Goal: Information Seeking & Learning: Understand process/instructions

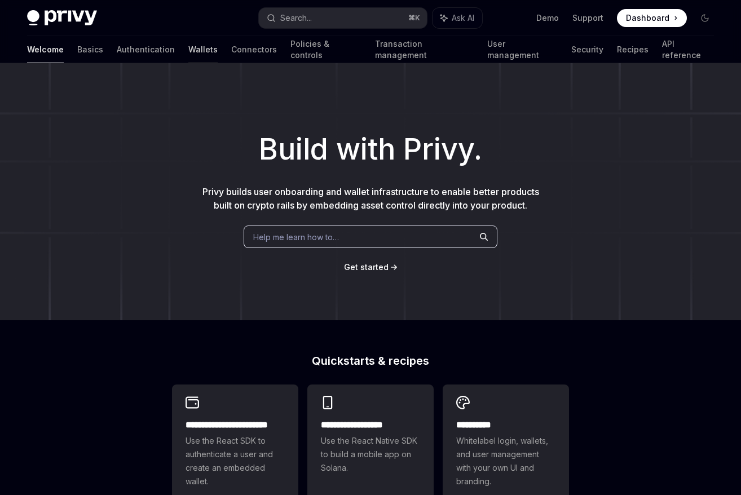
click at [188, 54] on link "Wallets" at bounding box center [202, 49] width 29 height 27
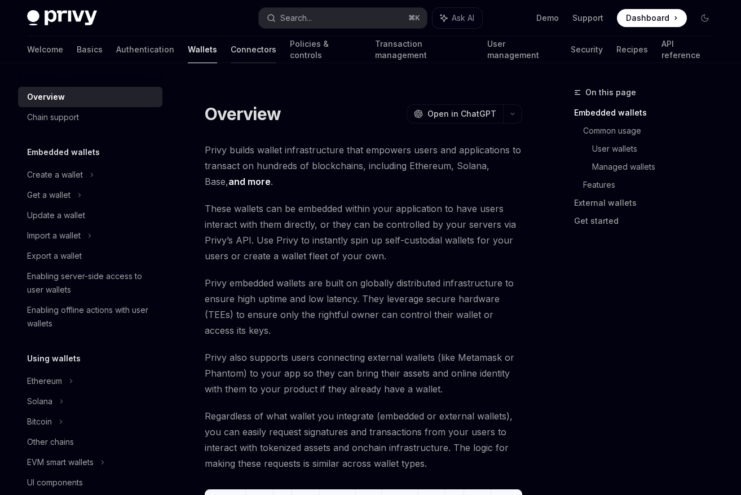
click at [231, 63] on div at bounding box center [254, 63] width 46 height 1
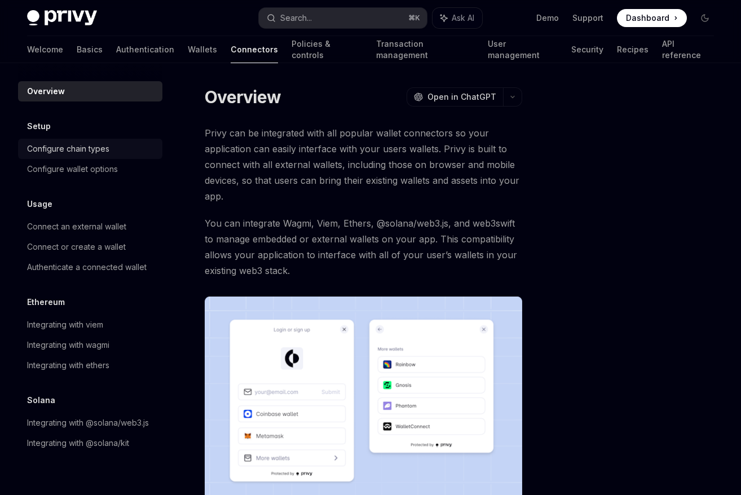
click at [95, 149] on div "Configure chain types" at bounding box center [68, 149] width 82 height 14
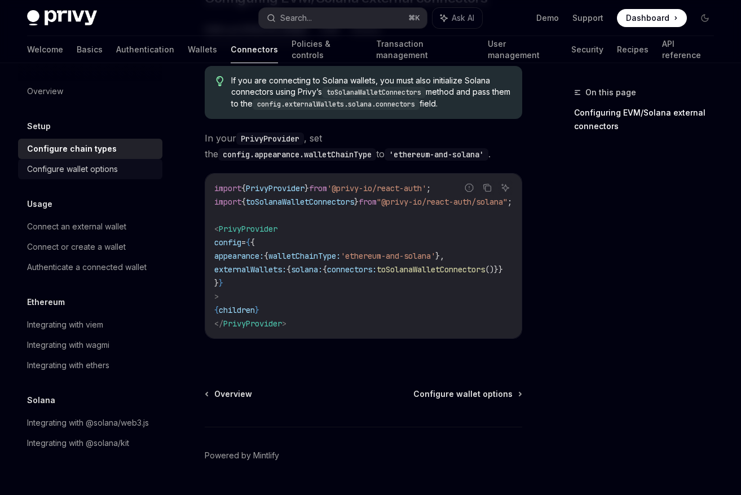
click at [77, 175] on div "Configure wallet options" at bounding box center [72, 169] width 91 height 14
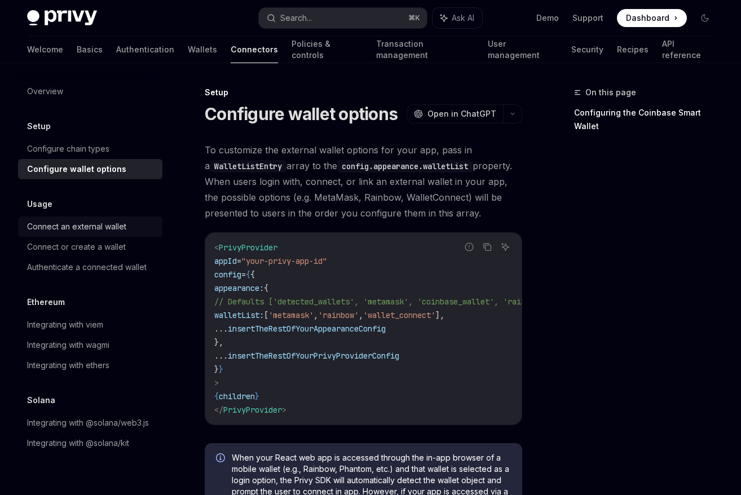
click at [122, 233] on div "Connect an external wallet" at bounding box center [76, 227] width 99 height 14
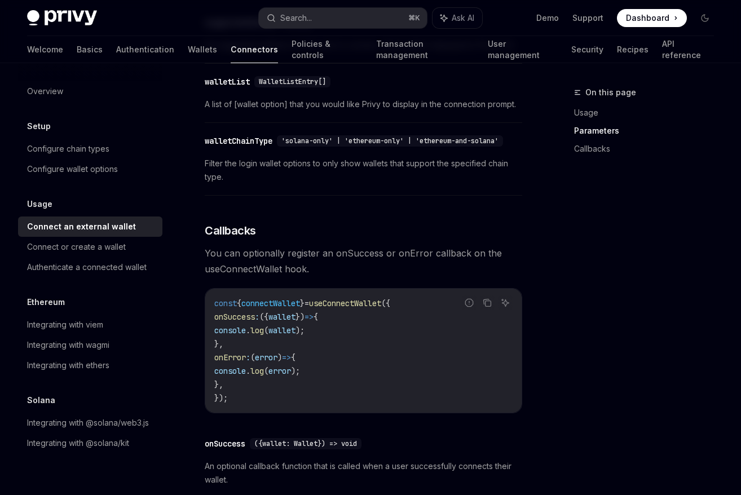
scroll to position [594, 0]
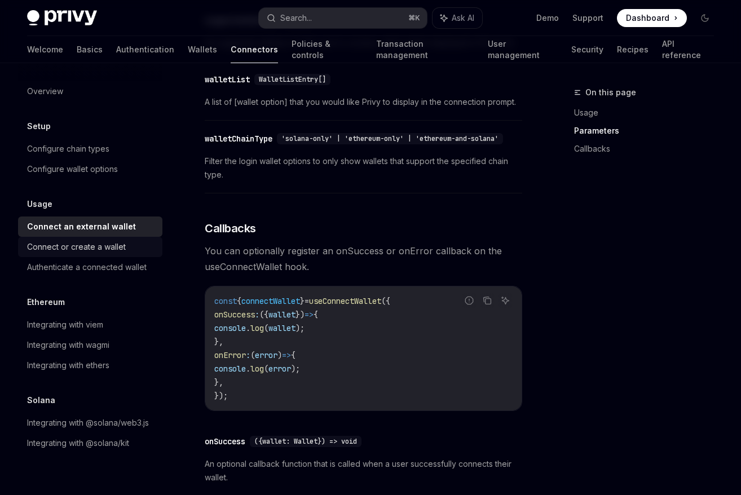
click at [138, 249] on div "Connect or create a wallet" at bounding box center [91, 247] width 129 height 14
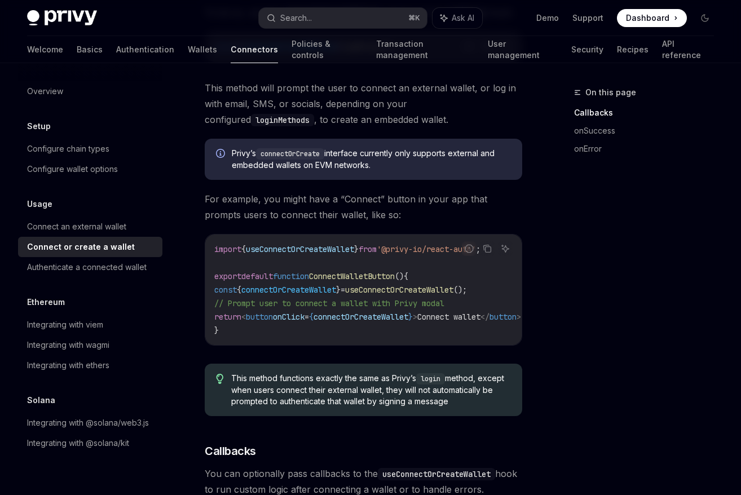
scroll to position [297, 0]
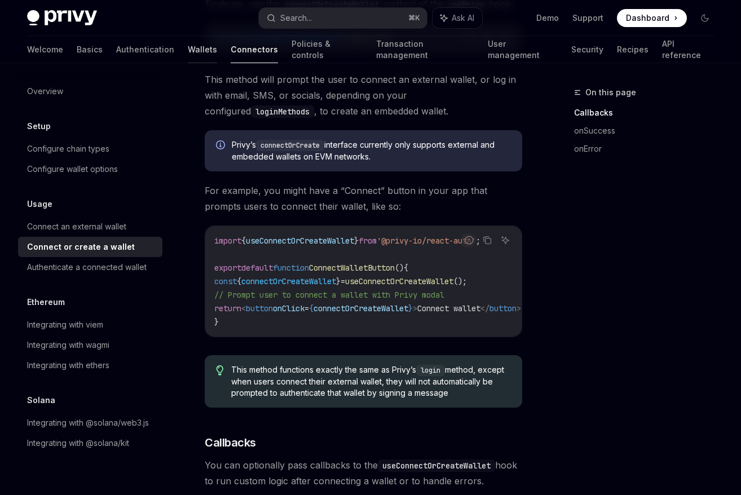
click at [188, 55] on link "Wallets" at bounding box center [202, 49] width 29 height 27
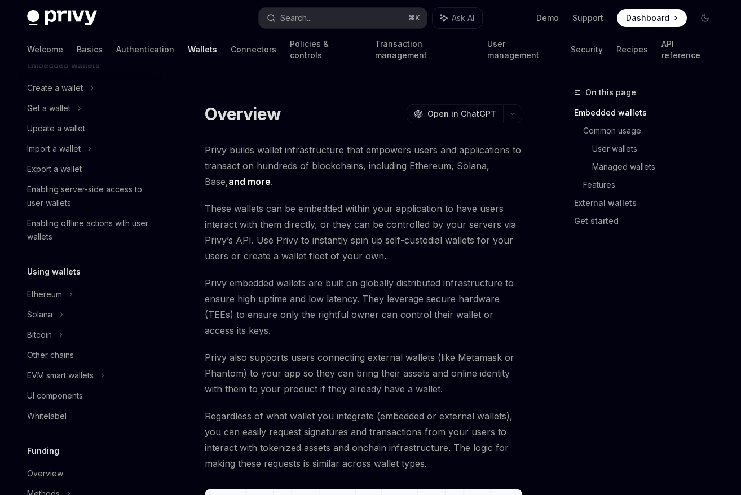
scroll to position [90, 0]
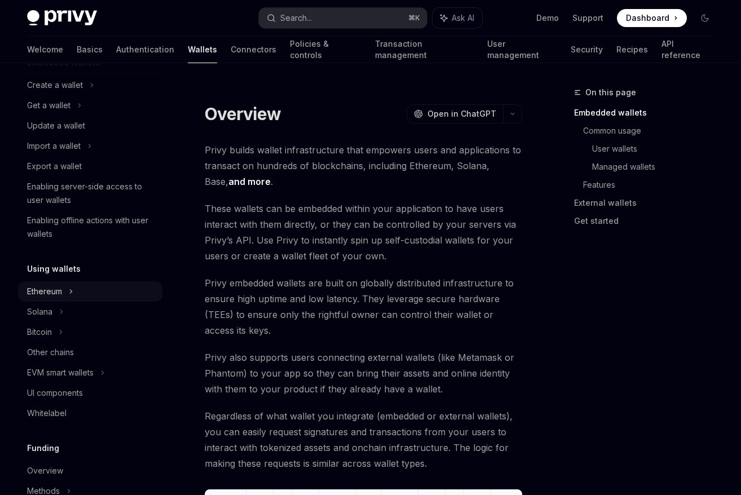
click at [88, 297] on div "Ethereum" at bounding box center [90, 291] width 144 height 20
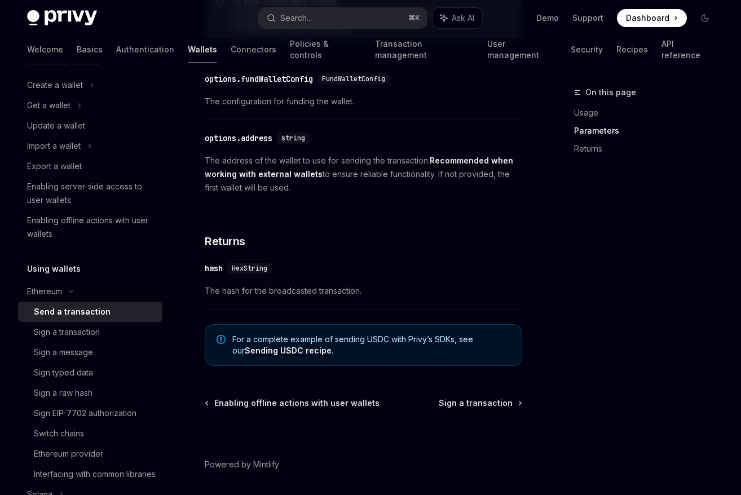
scroll to position [691, 0]
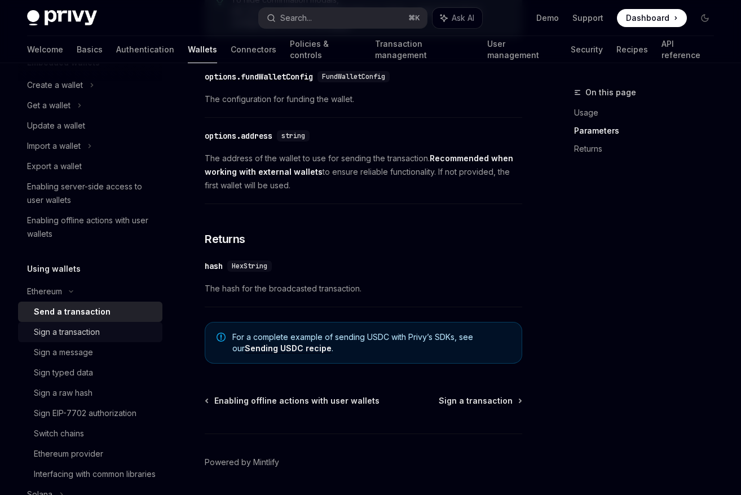
click at [96, 326] on div "Sign a transaction" at bounding box center [67, 332] width 66 height 14
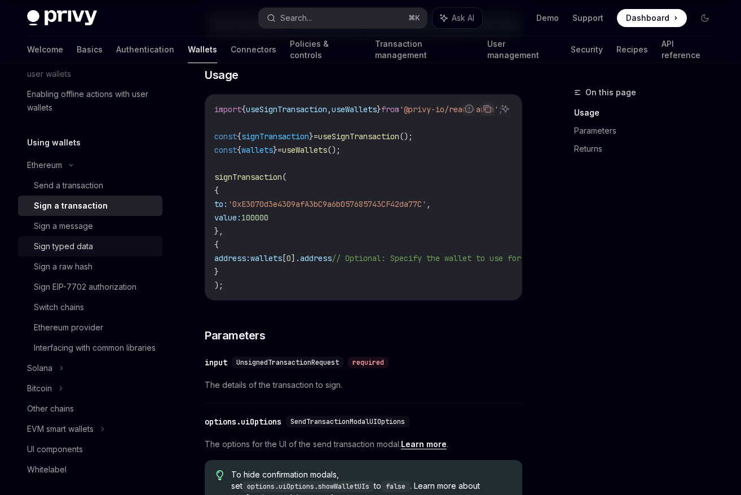
scroll to position [231, 0]
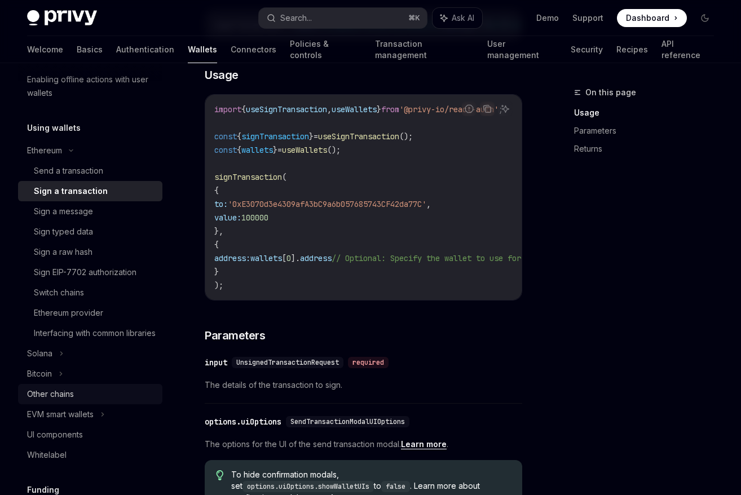
click at [88, 401] on div "Other chains" at bounding box center [91, 394] width 129 height 14
type textarea "*"
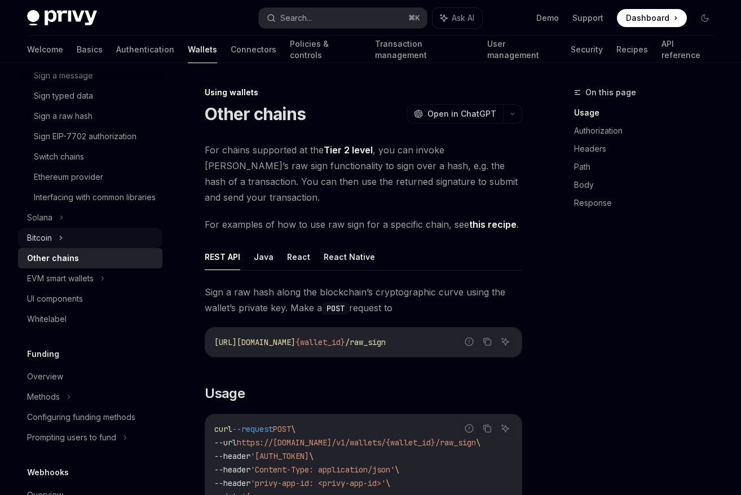
scroll to position [371, 0]
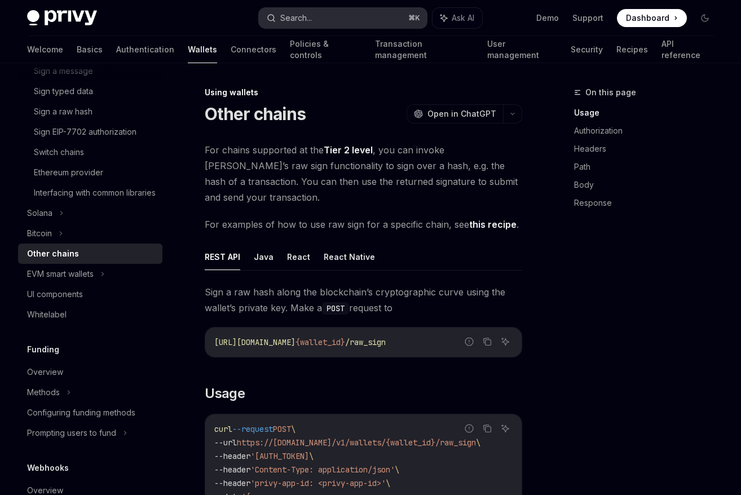
click at [328, 20] on button "Search... ⌘ K" at bounding box center [342, 18] width 167 height 20
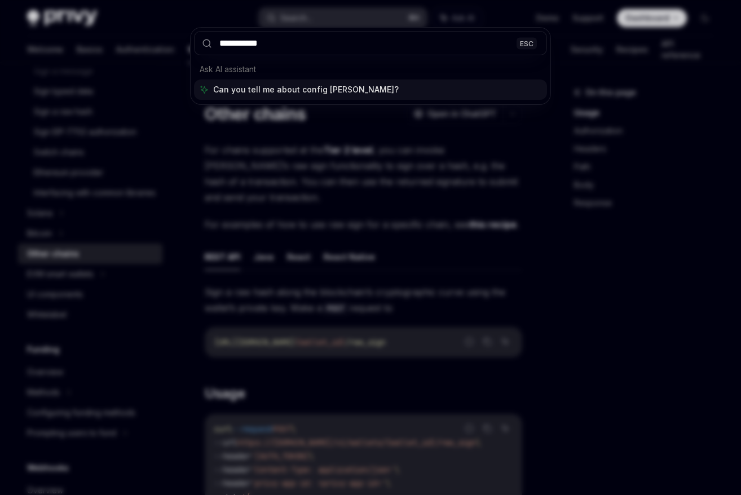
type input "**********"
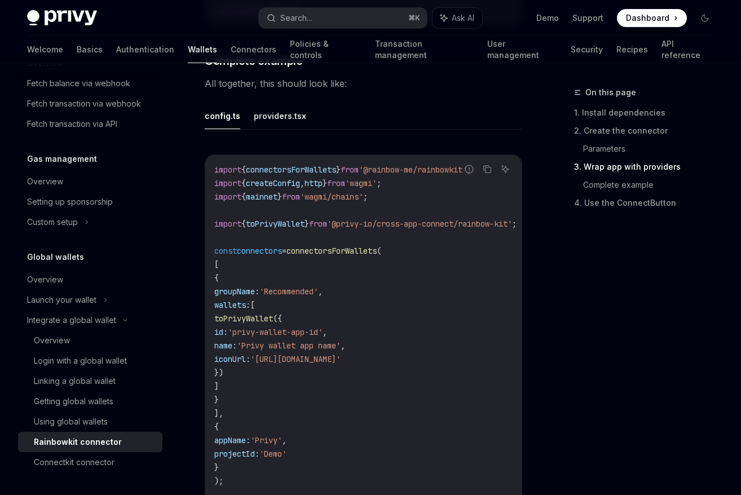
scroll to position [2116, 0]
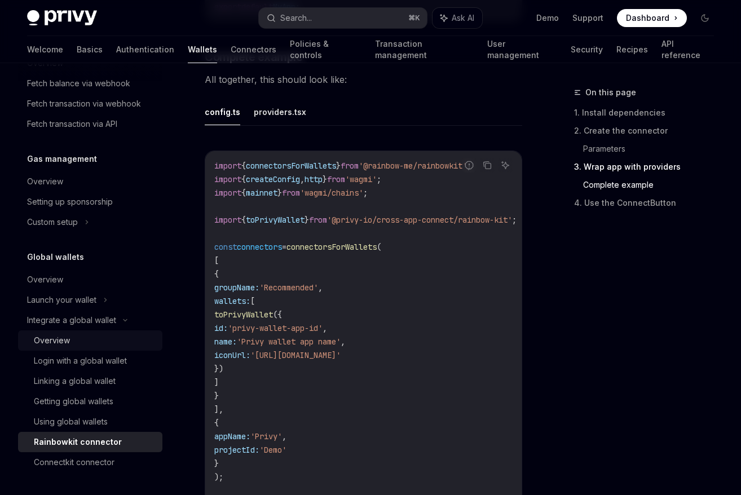
click at [122, 347] on link "Overview" at bounding box center [90, 340] width 144 height 20
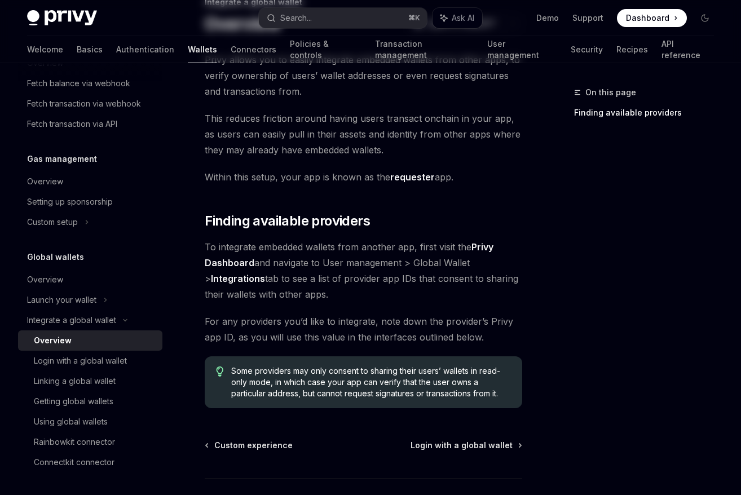
scroll to position [171, 0]
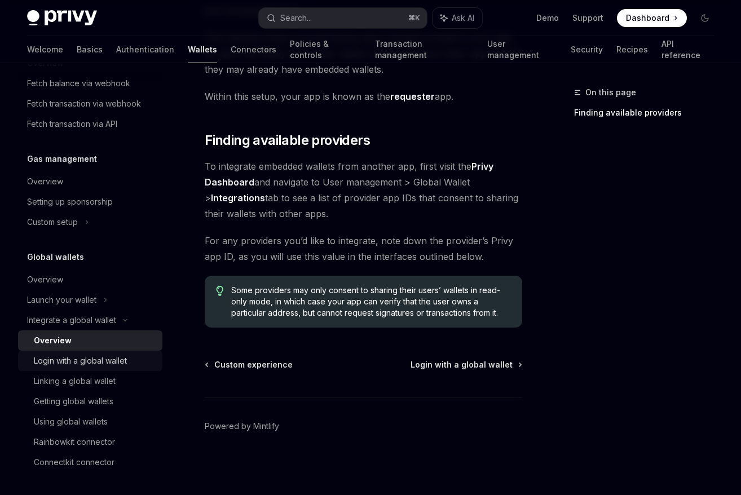
click at [42, 354] on div "Login with a global wallet" at bounding box center [80, 361] width 93 height 14
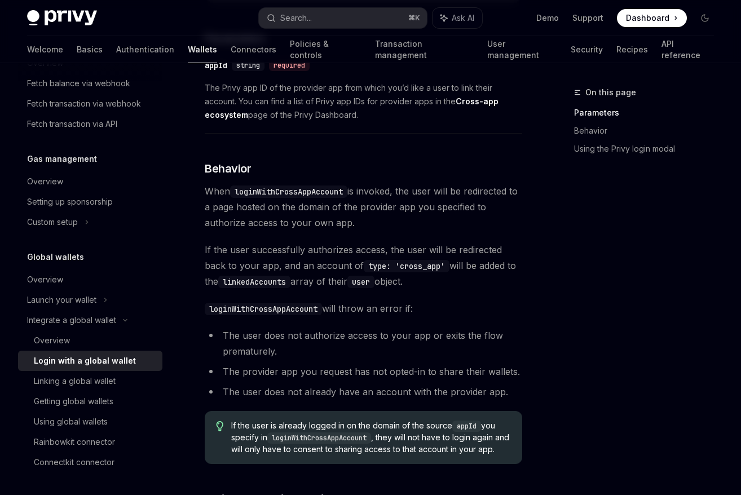
scroll to position [459, 0]
click at [106, 388] on link "Linking a global wallet" at bounding box center [90, 381] width 144 height 20
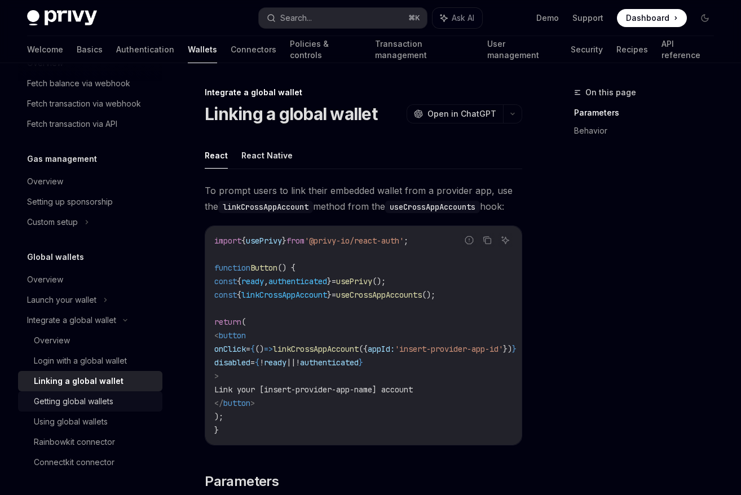
click at [107, 402] on div "Getting global wallets" at bounding box center [73, 402] width 79 height 14
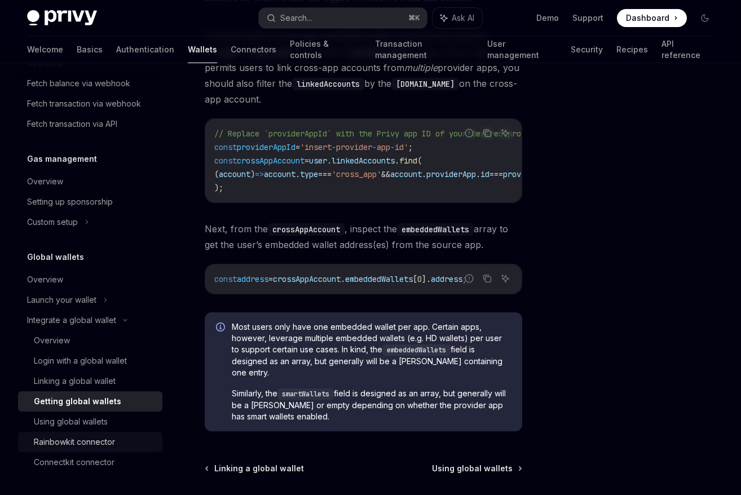
scroll to position [837, 0]
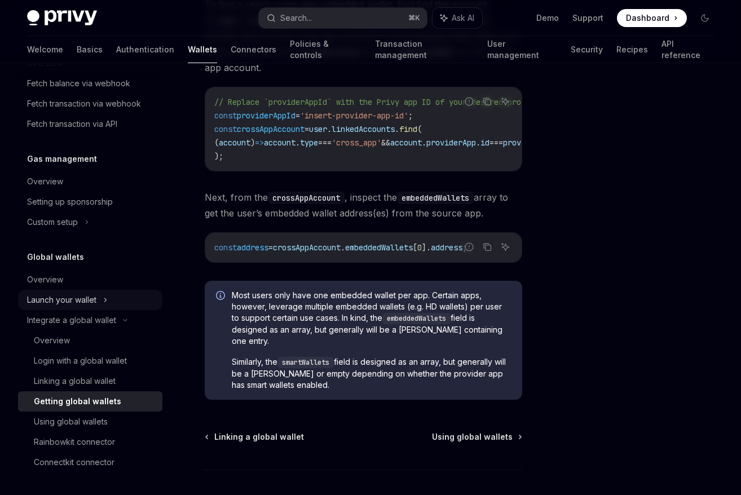
click at [129, 306] on div "Launch your wallet" at bounding box center [90, 300] width 144 height 20
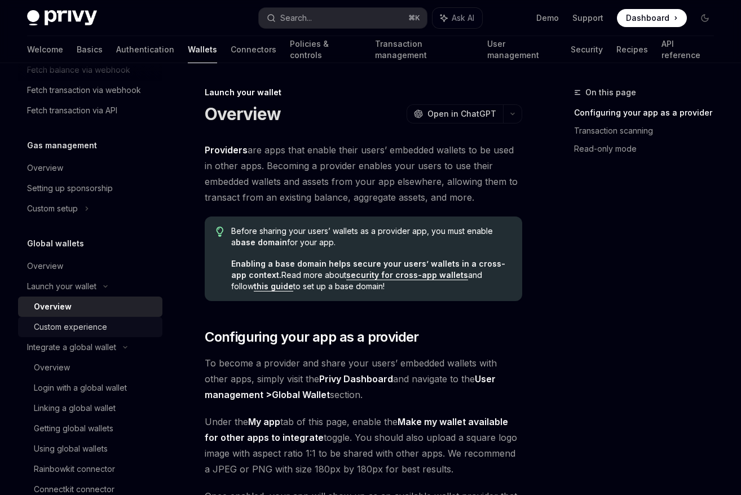
click at [107, 334] on div "Custom experience" at bounding box center [95, 327] width 122 height 14
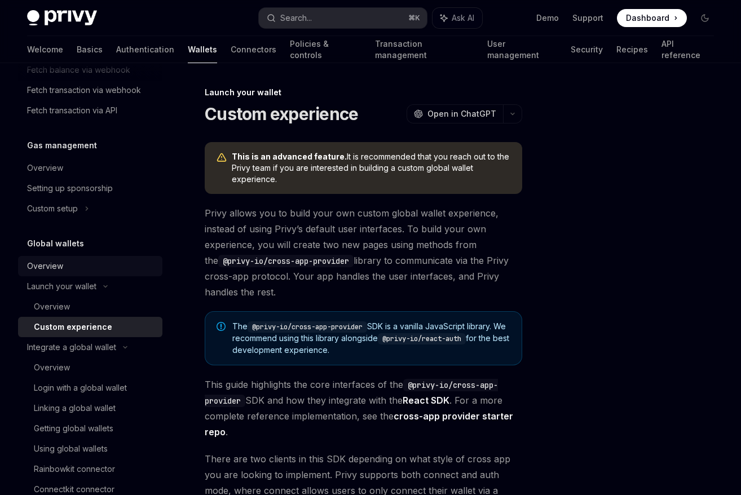
click at [95, 276] on link "Overview" at bounding box center [90, 266] width 144 height 20
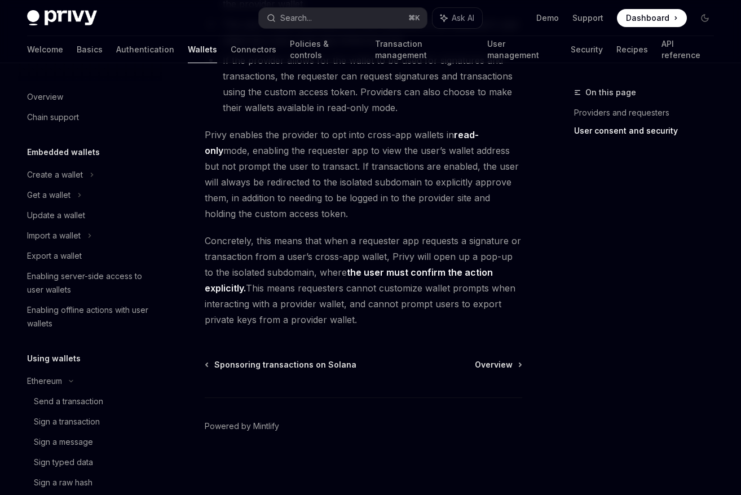
click at [52, 58] on div "Welcome Basics Authentication Wallets Connectors Policies & controls Transactio…" at bounding box center [370, 49] width 687 height 27
click at [77, 53] on link "Basics" at bounding box center [90, 49] width 26 height 27
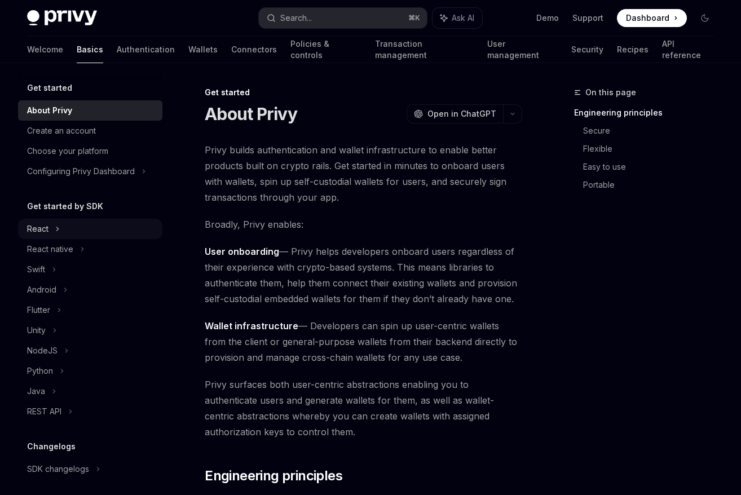
click at [94, 231] on div "React" at bounding box center [90, 229] width 144 height 20
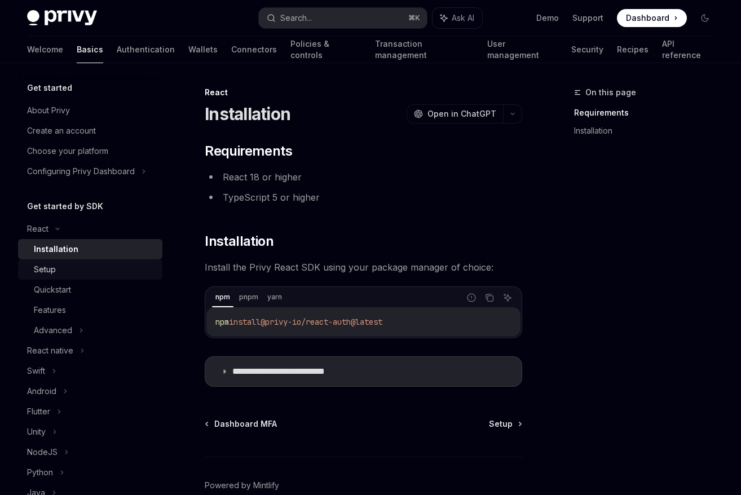
click at [134, 275] on div "Setup" at bounding box center [95, 270] width 122 height 14
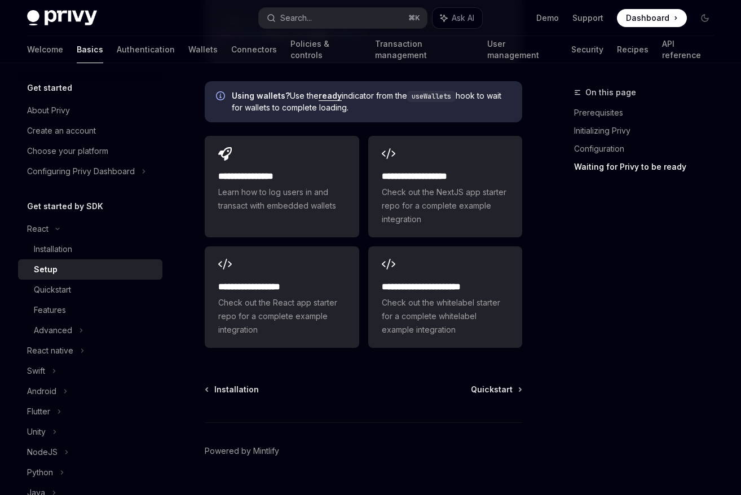
scroll to position [1560, 0]
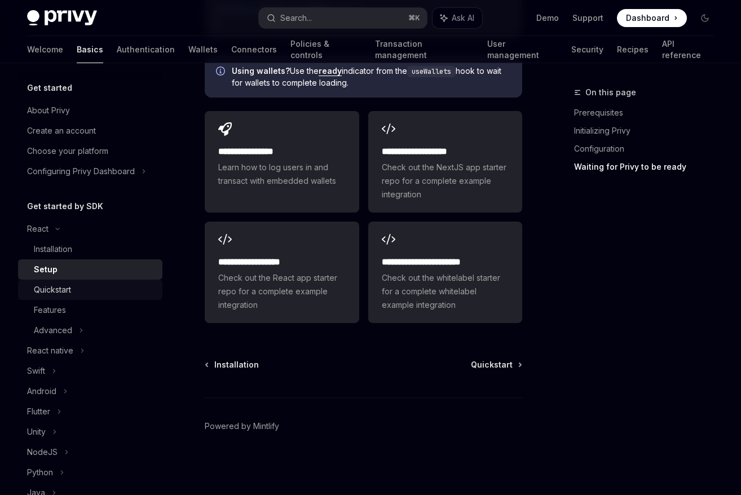
click at [110, 294] on div "Quickstart" at bounding box center [95, 290] width 122 height 14
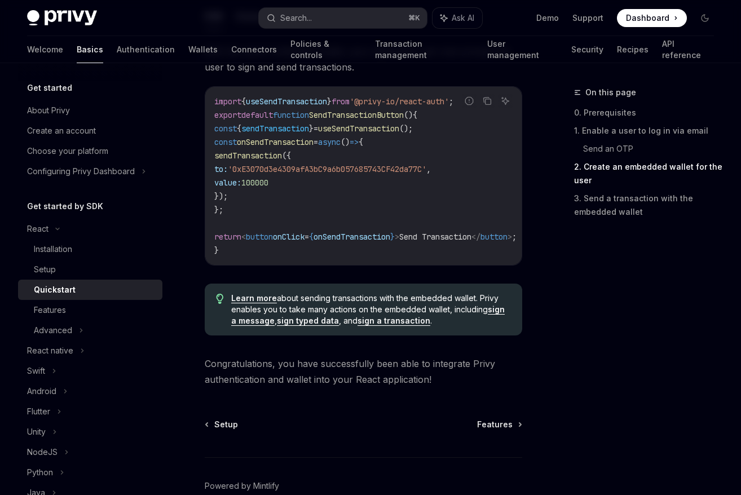
scroll to position [1188, 0]
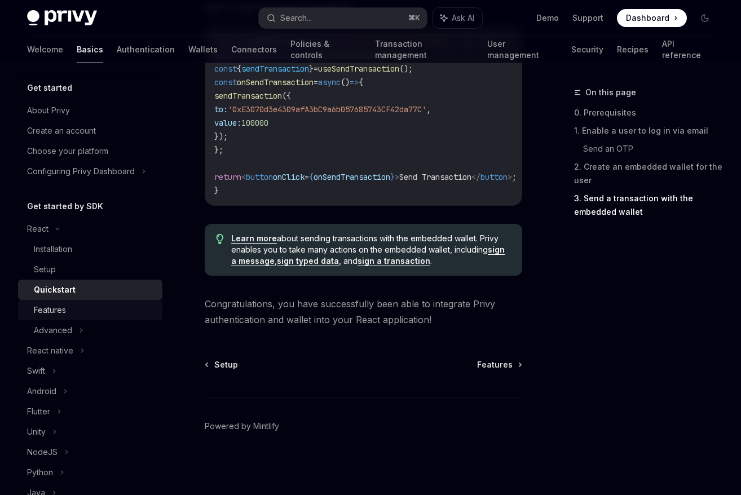
click at [50, 309] on div "Features" at bounding box center [50, 310] width 32 height 14
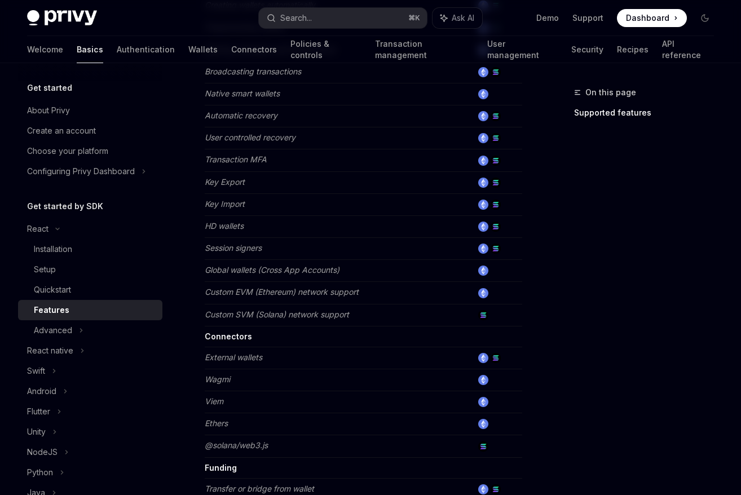
scroll to position [492, 0]
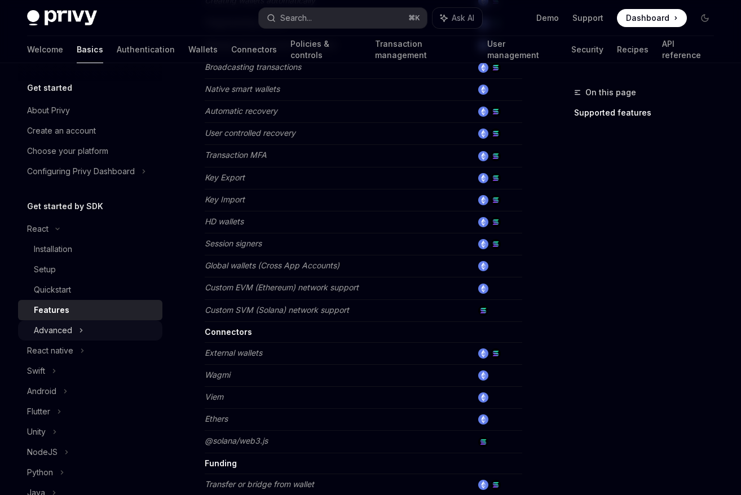
click at [76, 327] on div "Advanced" at bounding box center [90, 330] width 144 height 20
type textarea "*"
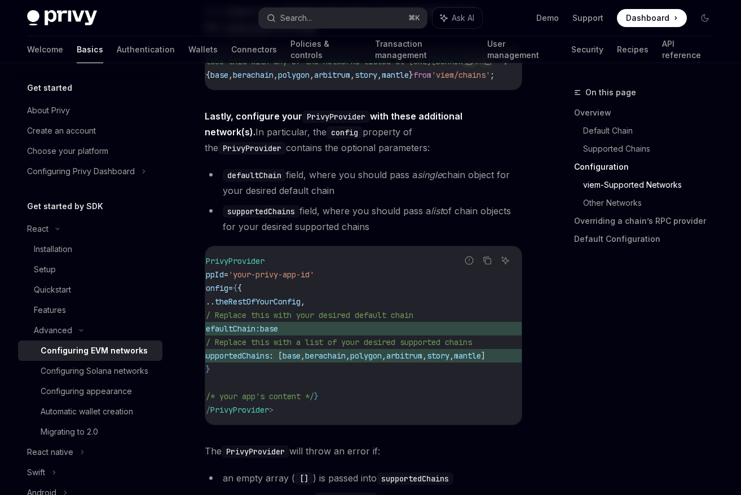
scroll to position [0, 28]
click at [260, 331] on span "defaultChain:" at bounding box center [230, 329] width 59 height 10
copy code "defaultChain: base"
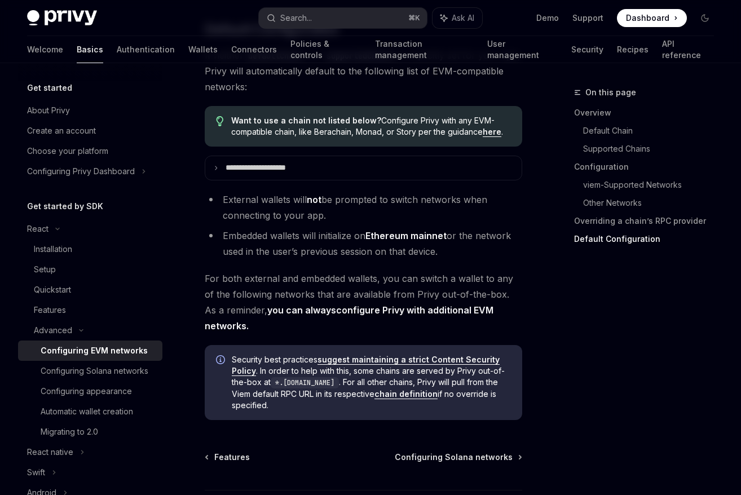
scroll to position [3130, 0]
